Goal: Entertainment & Leisure: Consume media (video, audio)

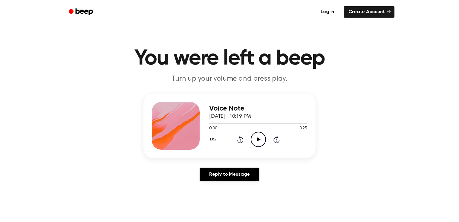
click at [261, 141] on icon "Play Audio" at bounding box center [258, 139] width 15 height 15
drag, startPoint x: 244, startPoint y: 123, endPoint x: 212, endPoint y: 126, distance: 33.1
click at [212, 126] on div "0:10 0:25 Your browser does not support the [object Object] element." at bounding box center [258, 126] width 98 height 11
click at [257, 121] on span at bounding box center [258, 123] width 5 height 5
drag, startPoint x: 256, startPoint y: 124, endPoint x: 252, endPoint y: 124, distance: 3.3
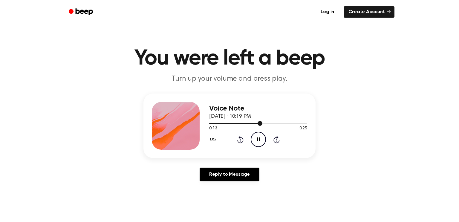
click at [252, 124] on div at bounding box center [258, 123] width 98 height 5
drag, startPoint x: 249, startPoint y: 123, endPoint x: 221, endPoint y: 126, distance: 27.7
click at [221, 126] on div "0:11 0:25 Your browser does not support the [object Object] element." at bounding box center [258, 126] width 98 height 11
click at [221, 126] on div "0:12 0:25" at bounding box center [258, 129] width 98 height 6
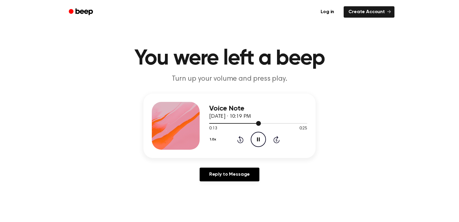
click at [221, 125] on div at bounding box center [258, 123] width 98 height 5
click at [213, 122] on div at bounding box center [258, 123] width 98 height 5
drag, startPoint x: 211, startPoint y: 122, endPoint x: 251, endPoint y: 111, distance: 41.7
click at [251, 111] on div "Voice Note October 2, 2025 · 10:19 PM 0:01 0:25 Your browser does not support t…" at bounding box center [258, 126] width 98 height 48
click at [210, 123] on div at bounding box center [258, 123] width 98 height 5
